Goal: Check status: Check status

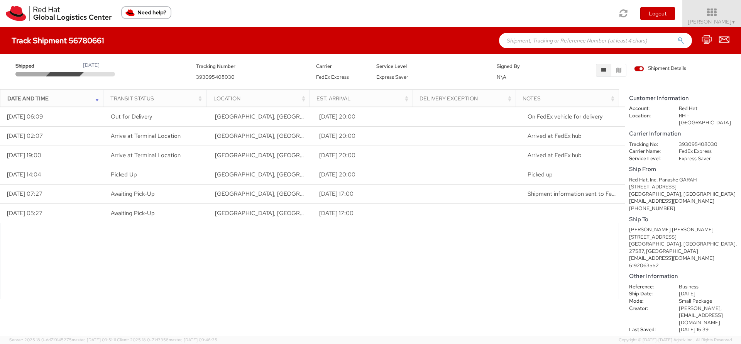
click at [641, 68] on span "Shipment Details" at bounding box center [660, 68] width 52 height 7
click at [0, 0] on input "Shipment Details" at bounding box center [0, 0] width 0 height 0
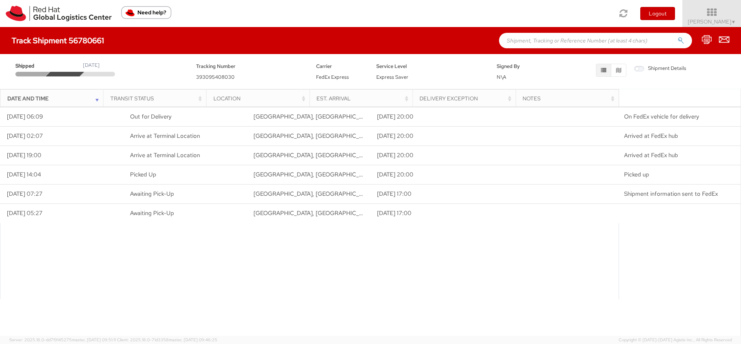
click at [641, 68] on span "Shipment Details" at bounding box center [660, 68] width 52 height 7
click at [0, 0] on input "Shipment Details" at bounding box center [0, 0] width 0 height 0
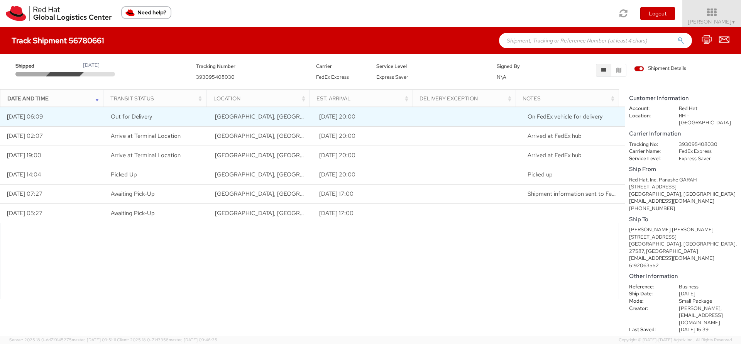
click at [559, 121] on td "On FedEx vehicle for delivery" at bounding box center [573, 116] width 104 height 19
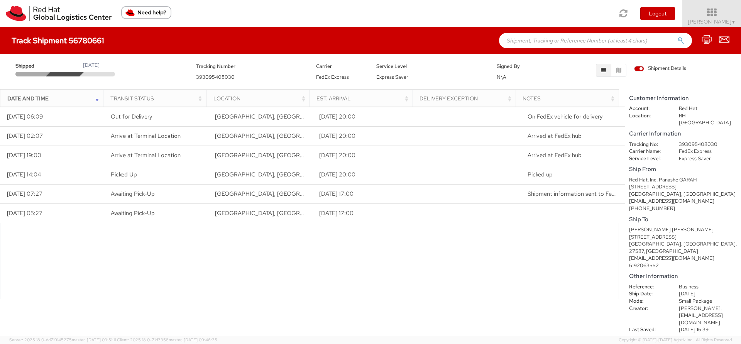
click at [215, 78] on span "393095408030" at bounding box center [215, 77] width 39 height 7
copy span "393095408030"
